Goal: Information Seeking & Learning: Understand process/instructions

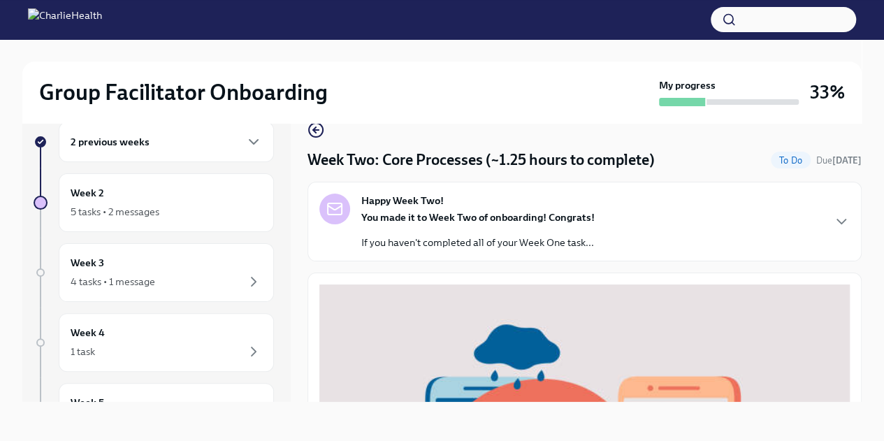
scroll to position [489, 0]
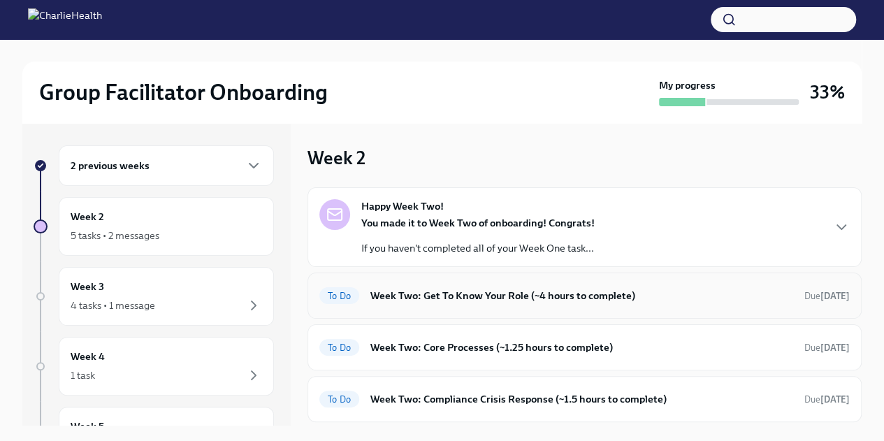
click at [675, 297] on h6 "Week Two: Get To Know Your Role (~4 hours to complete)" at bounding box center [581, 295] width 423 height 15
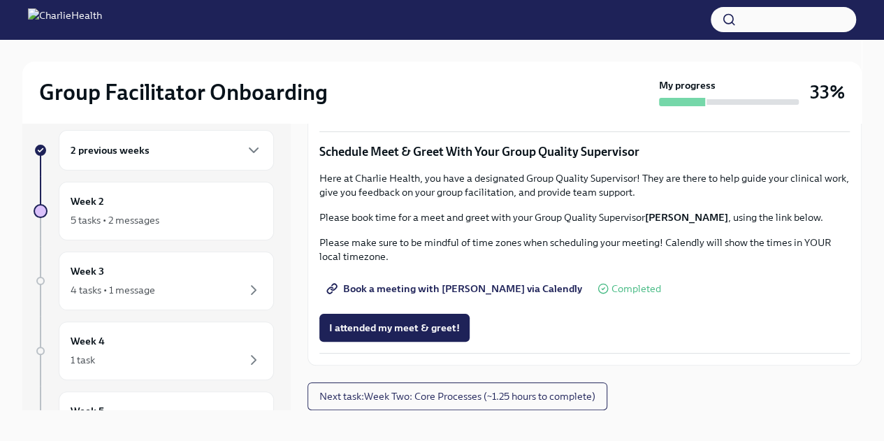
scroll to position [24, 0]
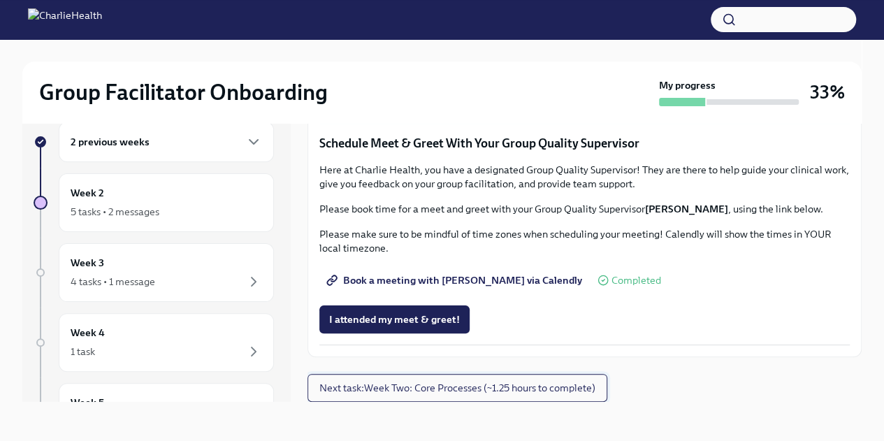
click at [543, 386] on span "Next task : Week Two: Core Processes (~1.25 hours to complete)" at bounding box center [457, 388] width 276 height 14
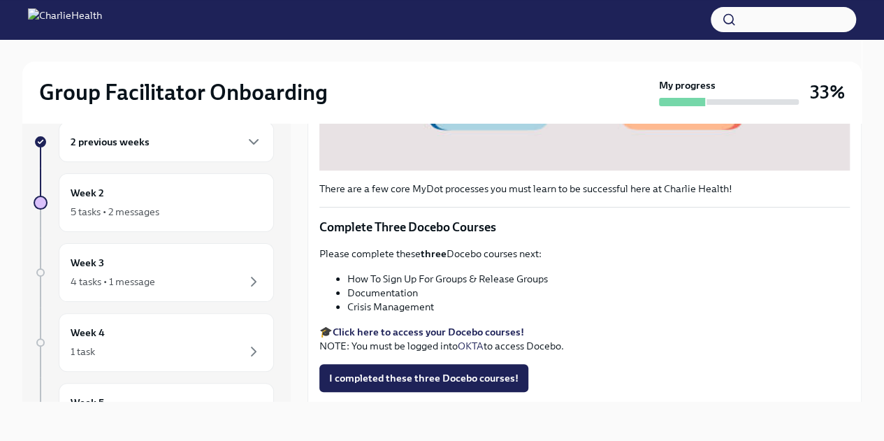
scroll to position [489, 0]
